Goal: Navigation & Orientation: Find specific page/section

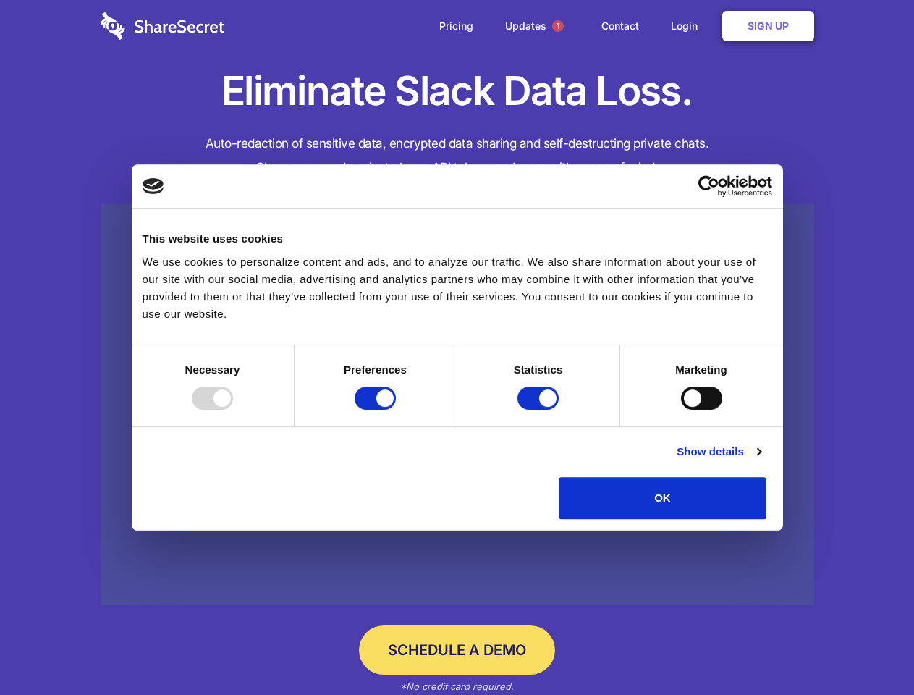
click at [233, 410] on div at bounding box center [212, 397] width 41 height 23
click at [396, 410] on input "Preferences" at bounding box center [375, 397] width 41 height 23
checkbox input "false"
click at [540, 410] on input "Statistics" at bounding box center [537, 397] width 41 height 23
checkbox input "false"
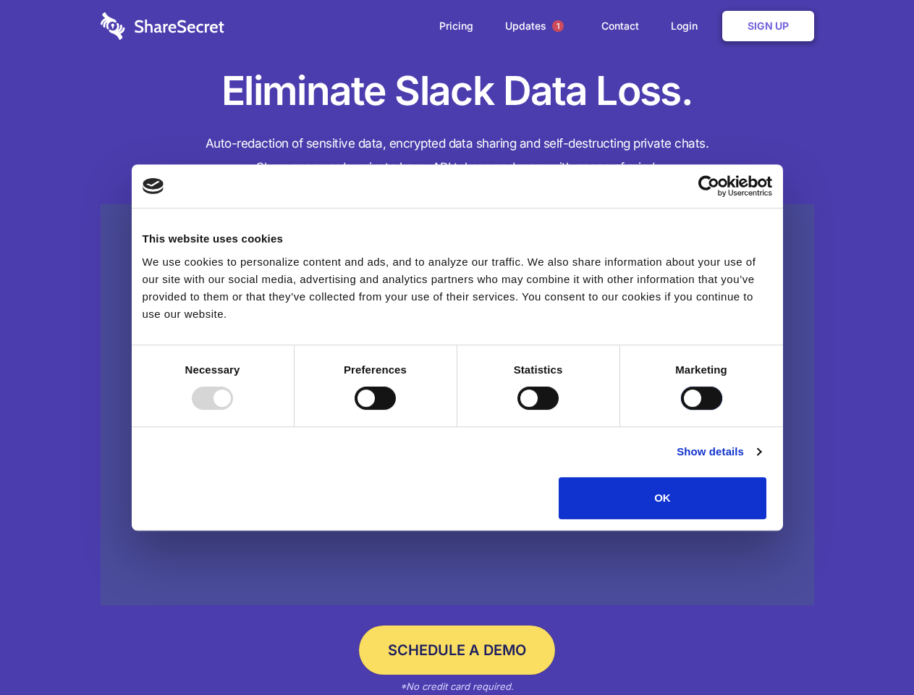
click at [681, 410] on input "Marketing" at bounding box center [701, 397] width 41 height 23
checkbox input "true"
click at [761, 460] on link "Show details" at bounding box center [719, 451] width 84 height 17
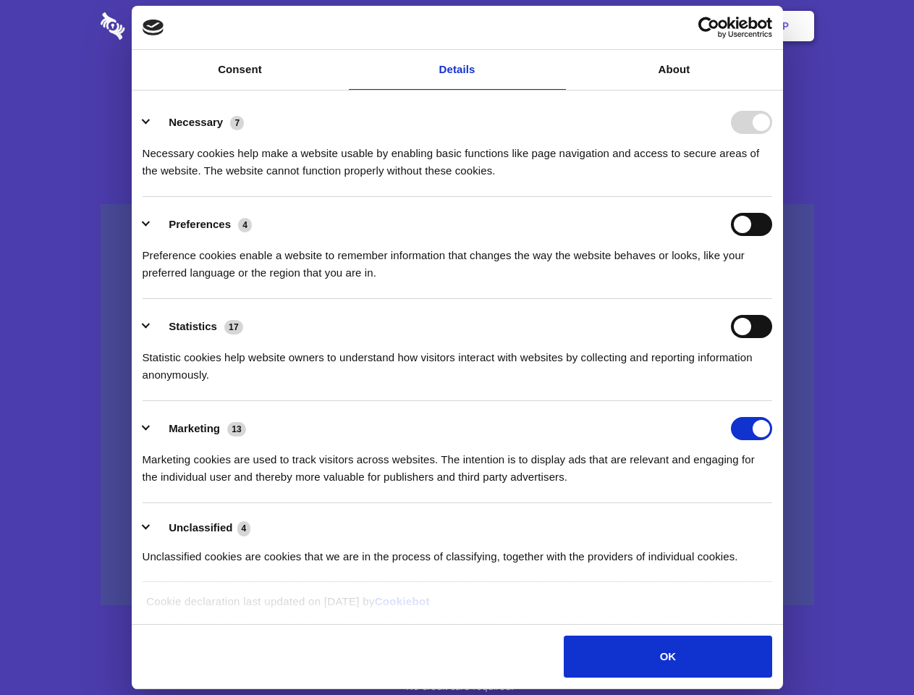
click at [772, 282] on div "Preference cookies enable a website to remember information that changes the wa…" at bounding box center [458, 259] width 630 height 46
click at [557, 26] on span "1" at bounding box center [558, 26] width 12 height 12
